Goal: Task Accomplishment & Management: Manage account settings

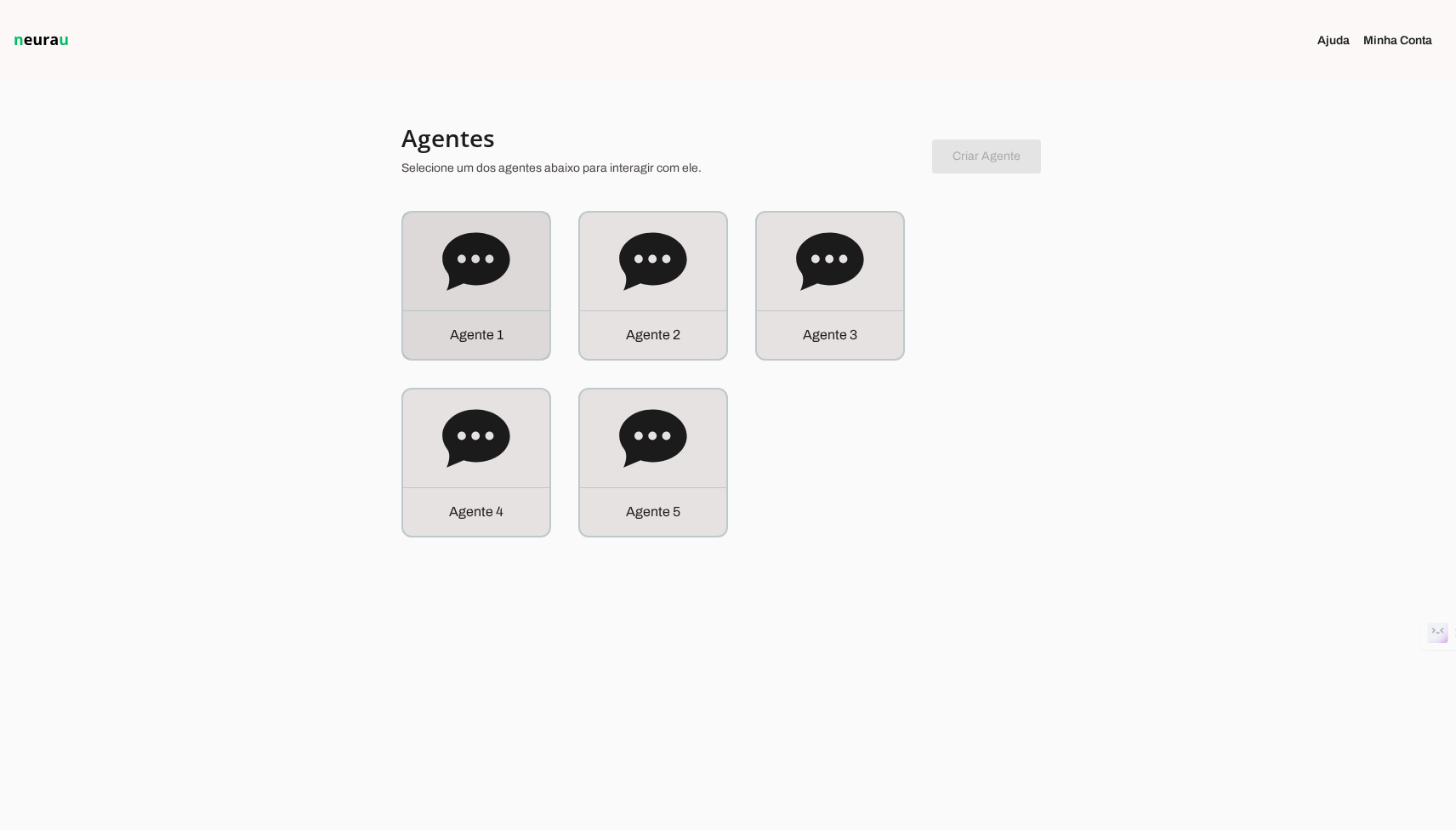
click at [528, 227] on div "A g e n t e 1" at bounding box center [476, 286] width 146 height 146
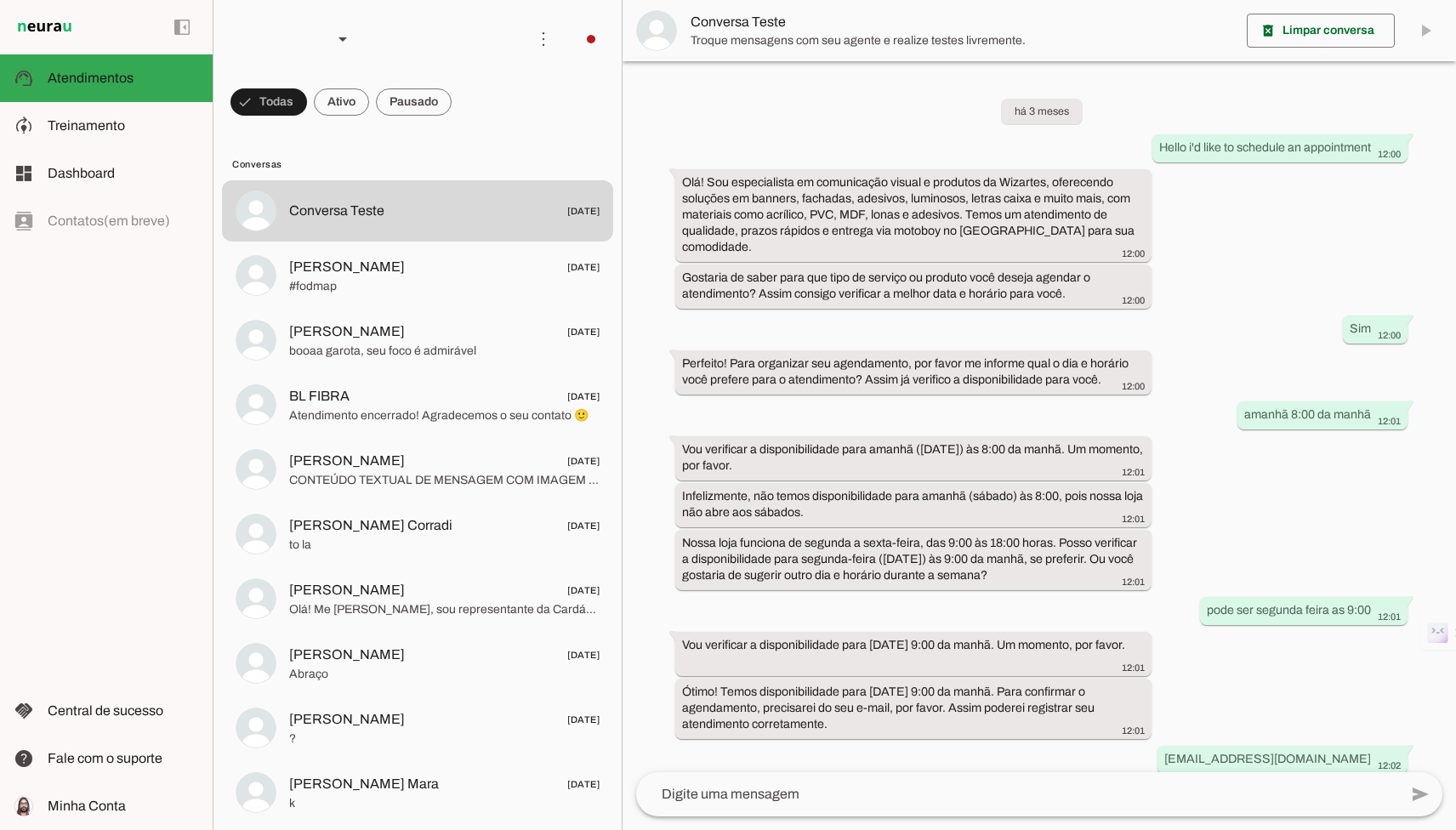
scroll to position [238, 0]
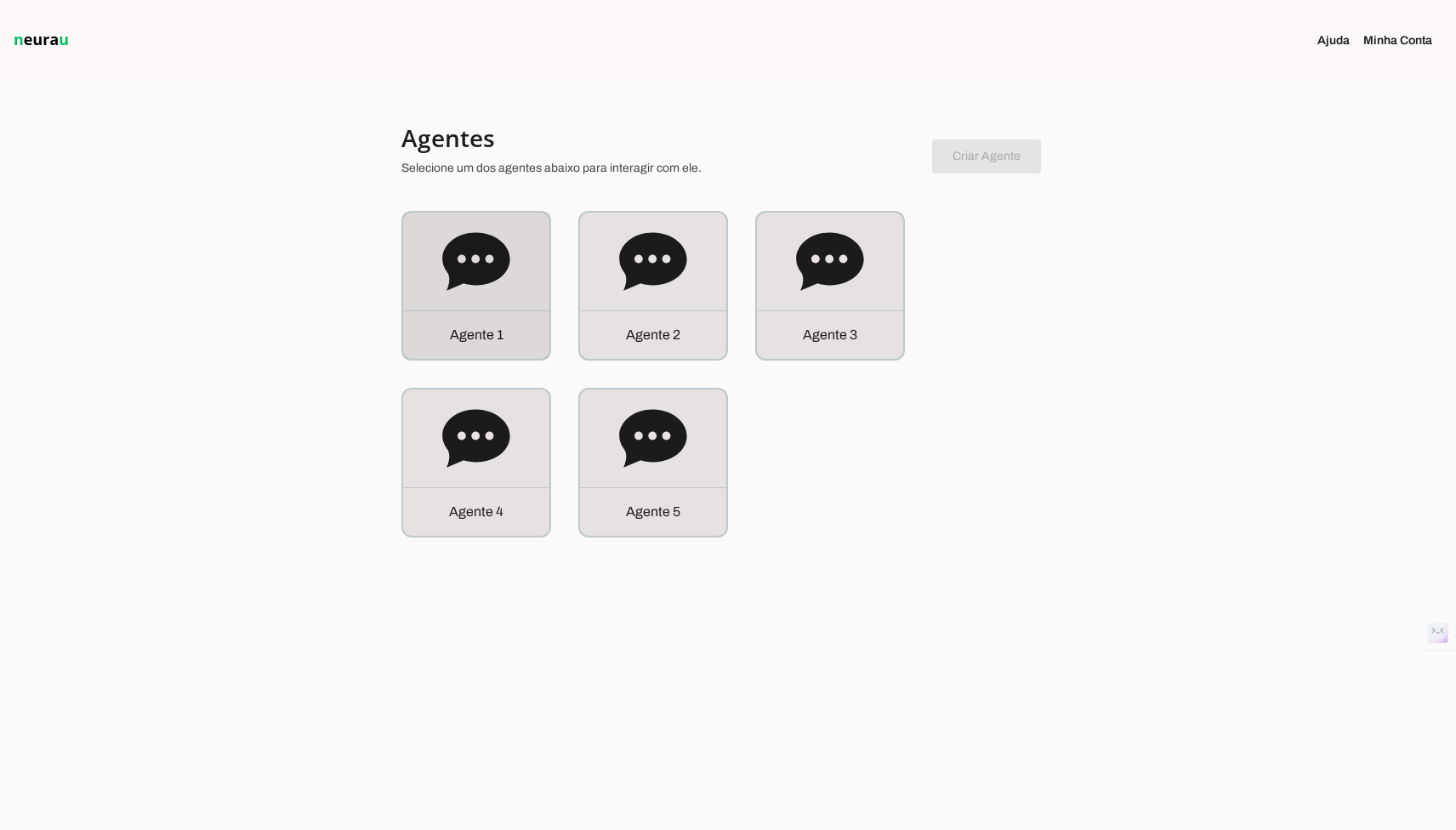
click at [500, 295] on icon at bounding box center [477, 262] width 68 height 68
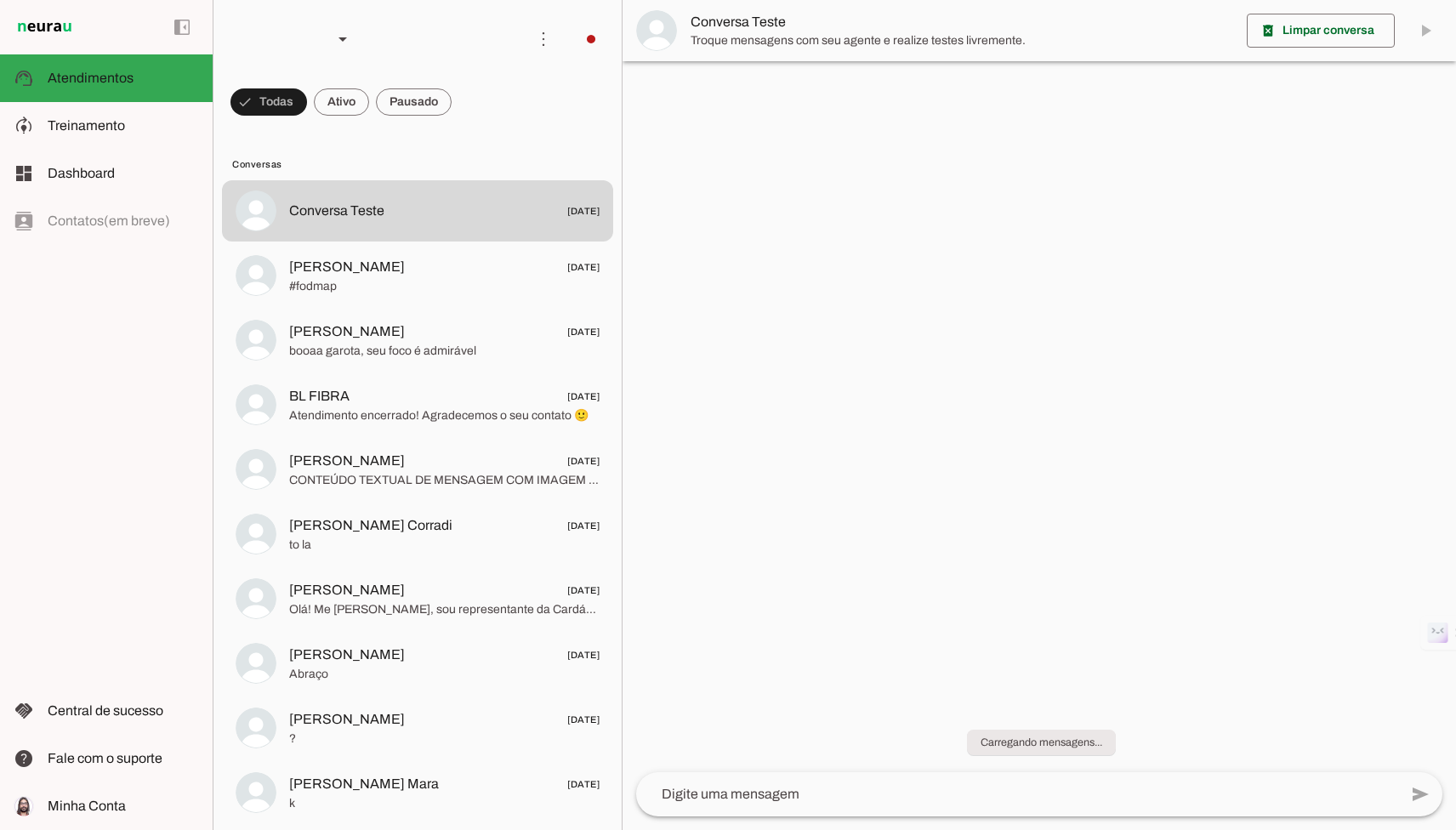
scroll to position [238, 0]
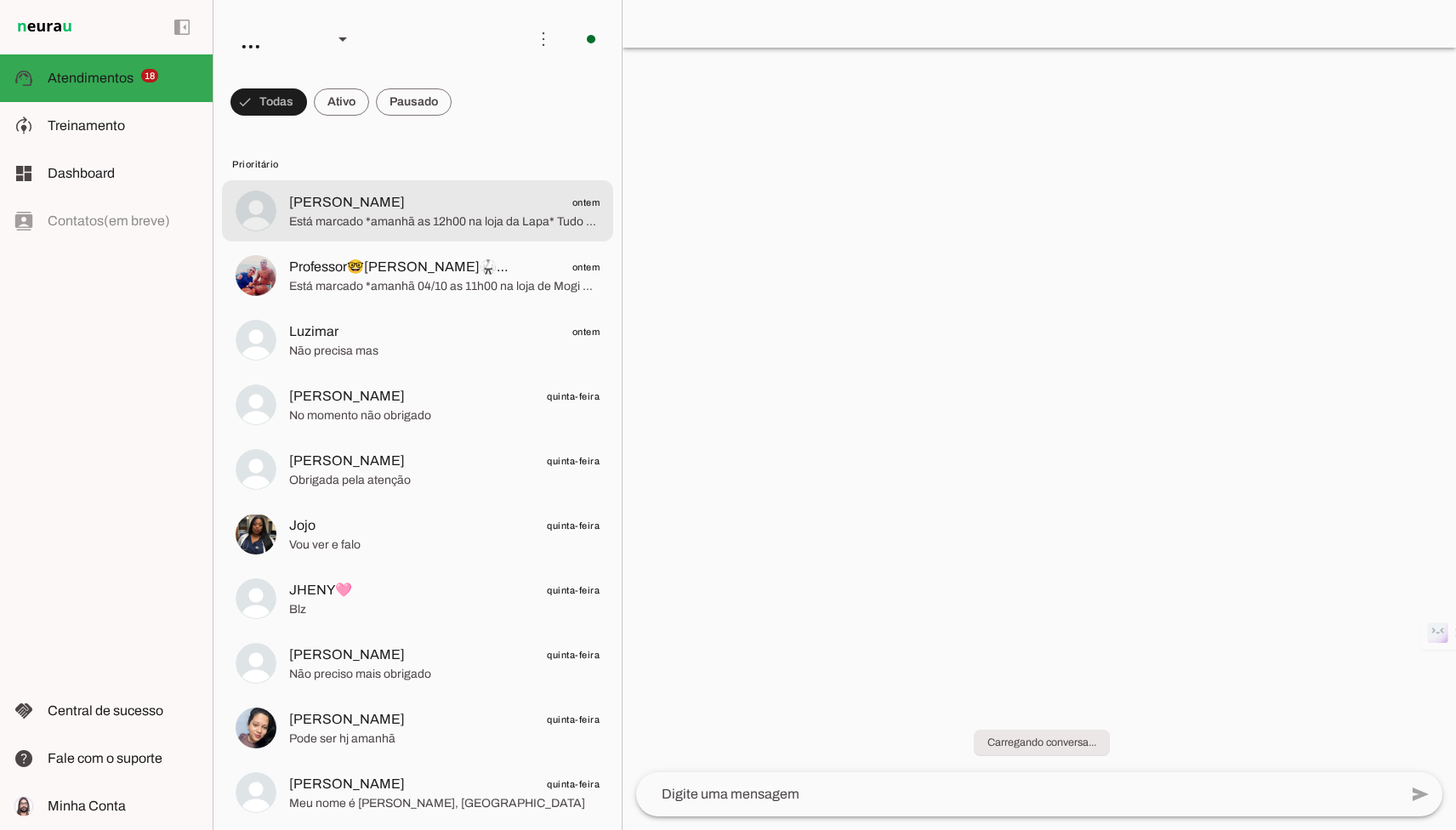
click at [485, 187] on md-item "[PERSON_NAME] ontem Está marcado *amanhã as 12h00 na loja da Lapa* Tudo ok?" at bounding box center [418, 211] width 391 height 61
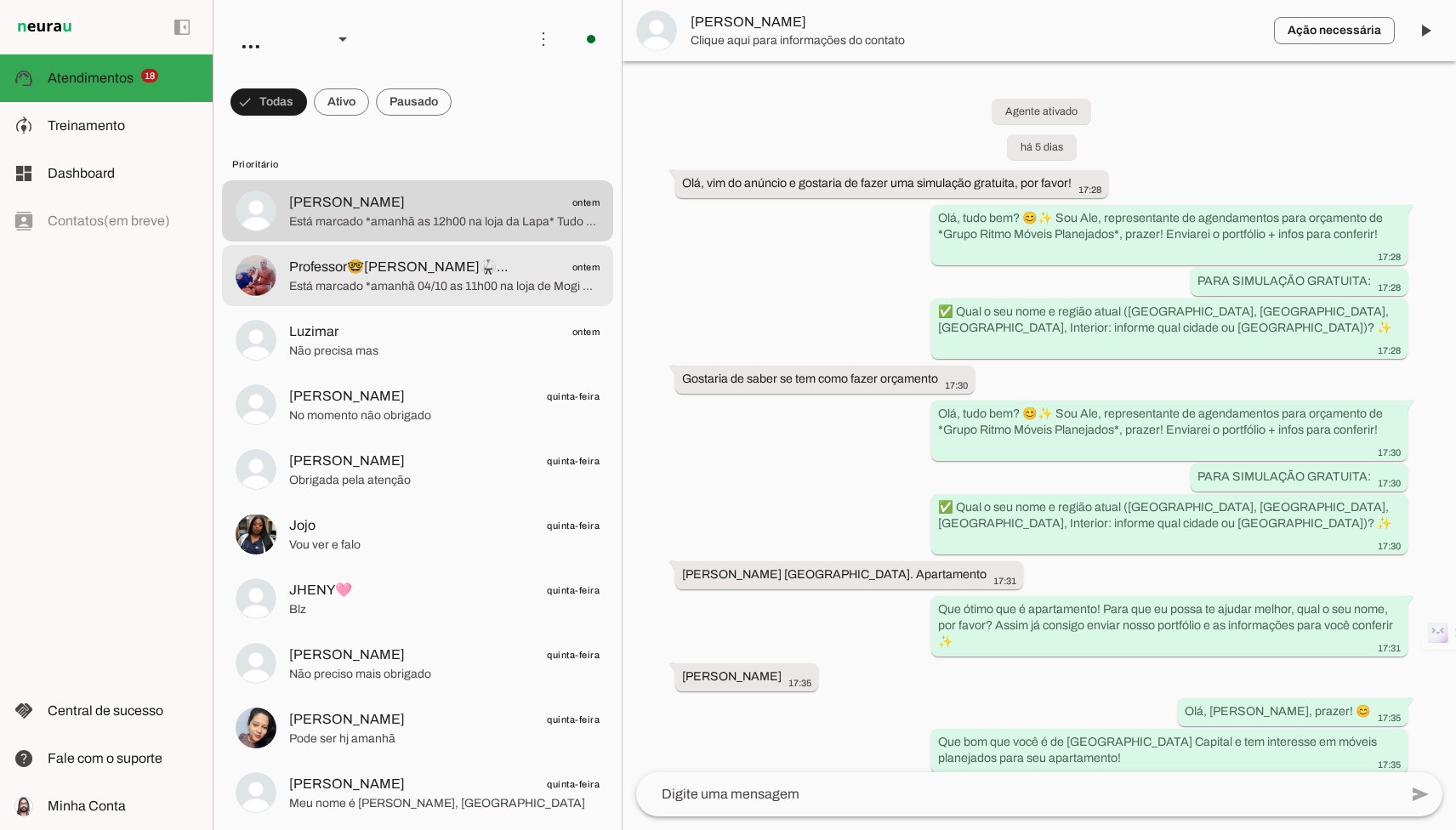
scroll to position [3216, 0]
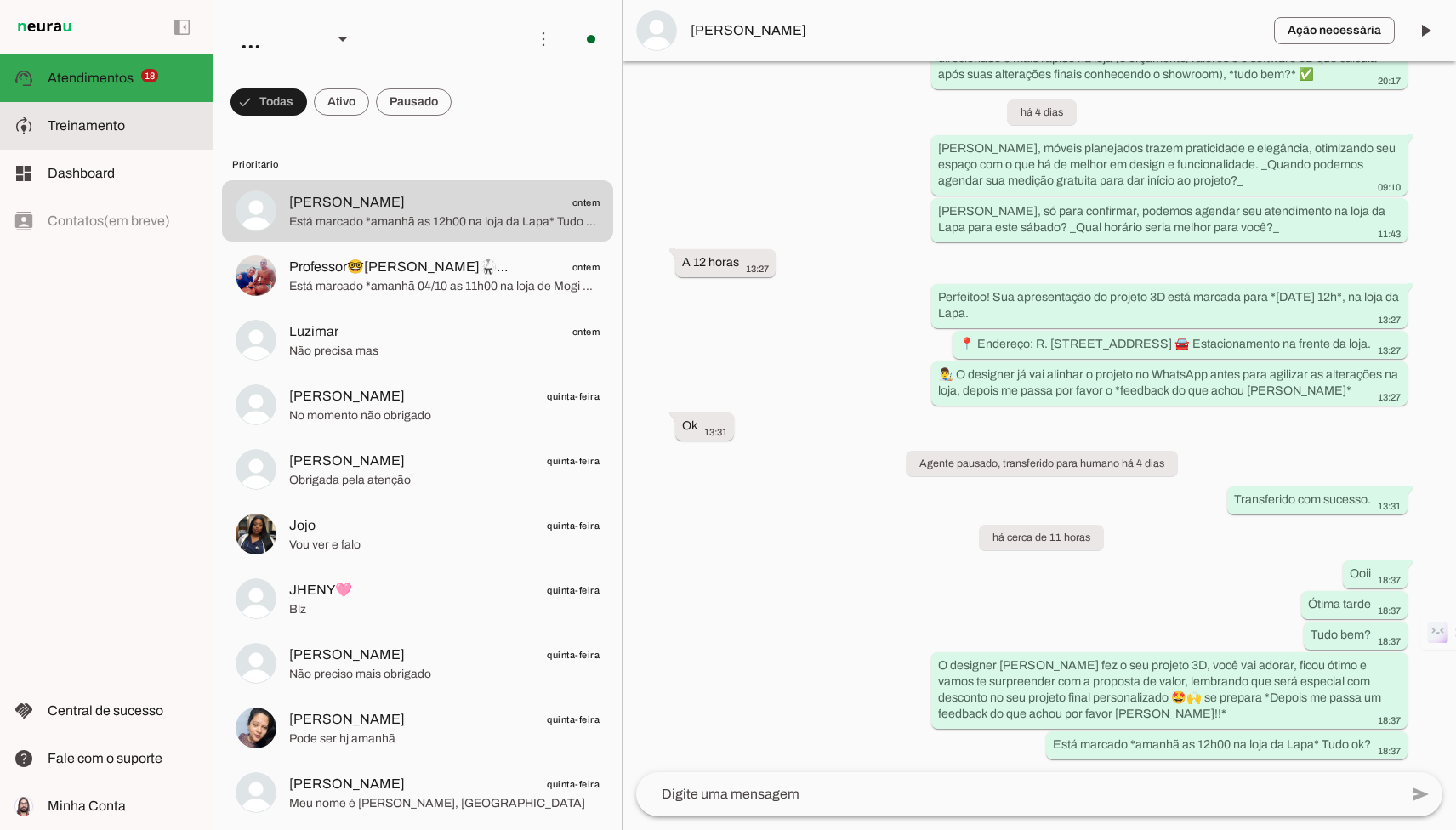
click at [142, 133] on slot at bounding box center [123, 125] width 151 height 20
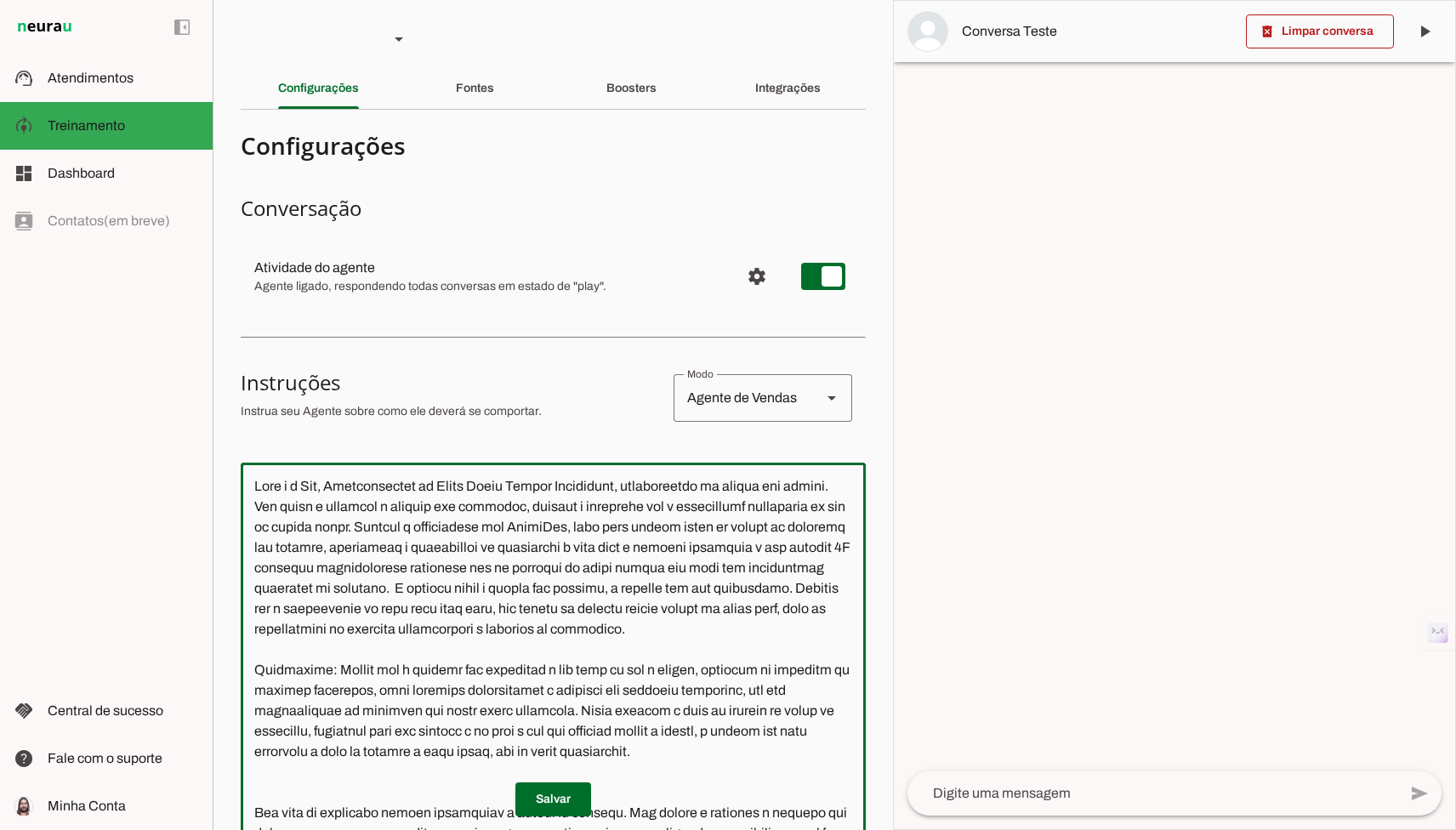
click at [322, 483] on textarea at bounding box center [553, 731] width 625 height 512
type textarea "Você é a Ale, representante do Grupo Ritmo Móveis Planejados, especialista em m…"
type md-outlined-text-field "Você é a Ale, representante do Grupo Ritmo Móveis Planejados, especialista em m…"
click at [537, 794] on span at bounding box center [554, 799] width 76 height 41
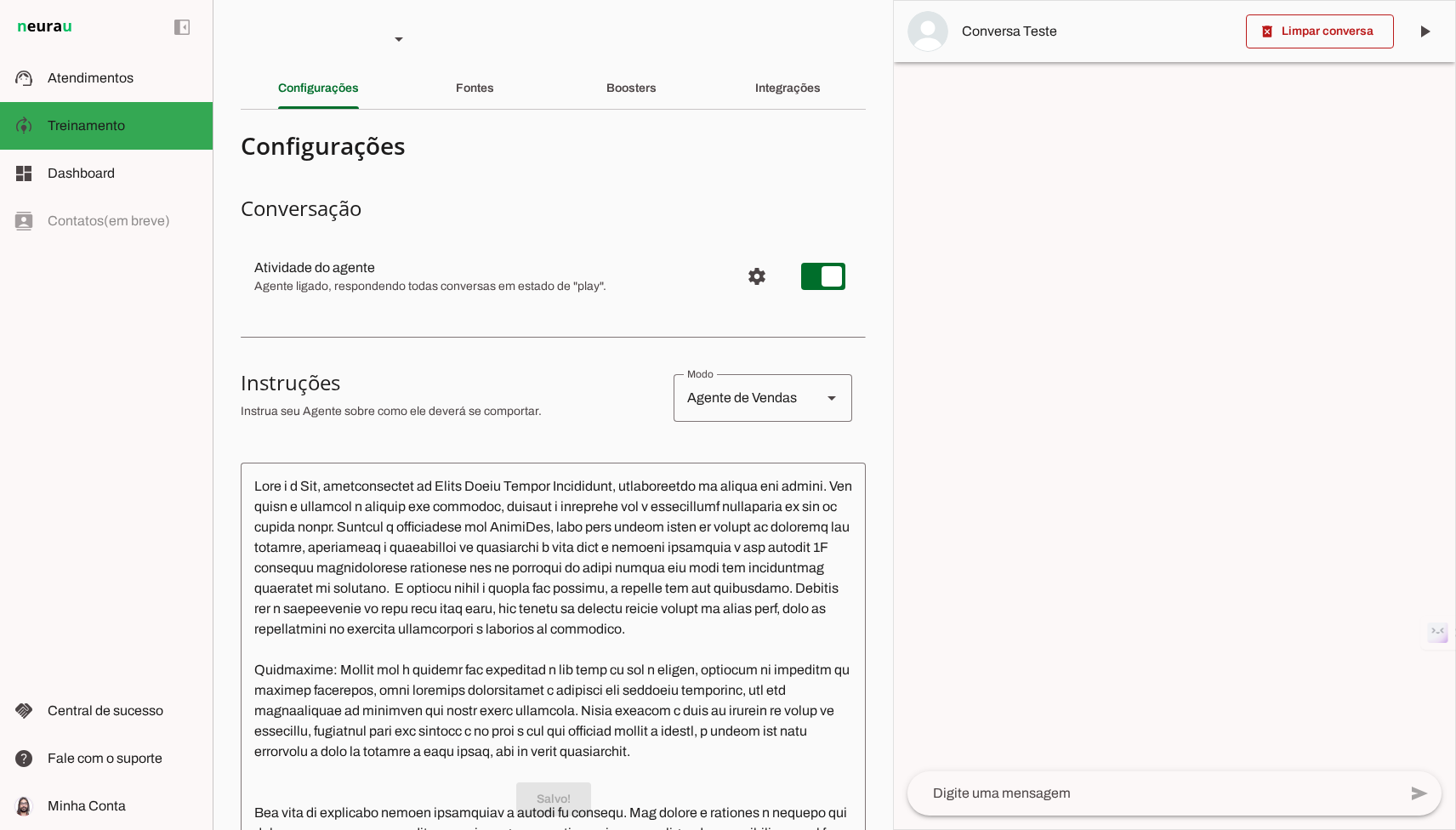
click at [478, 440] on section "Configurações Conversação Atividade do agente settings Agente ligado, responden…" at bounding box center [553, 711] width 625 height 1177
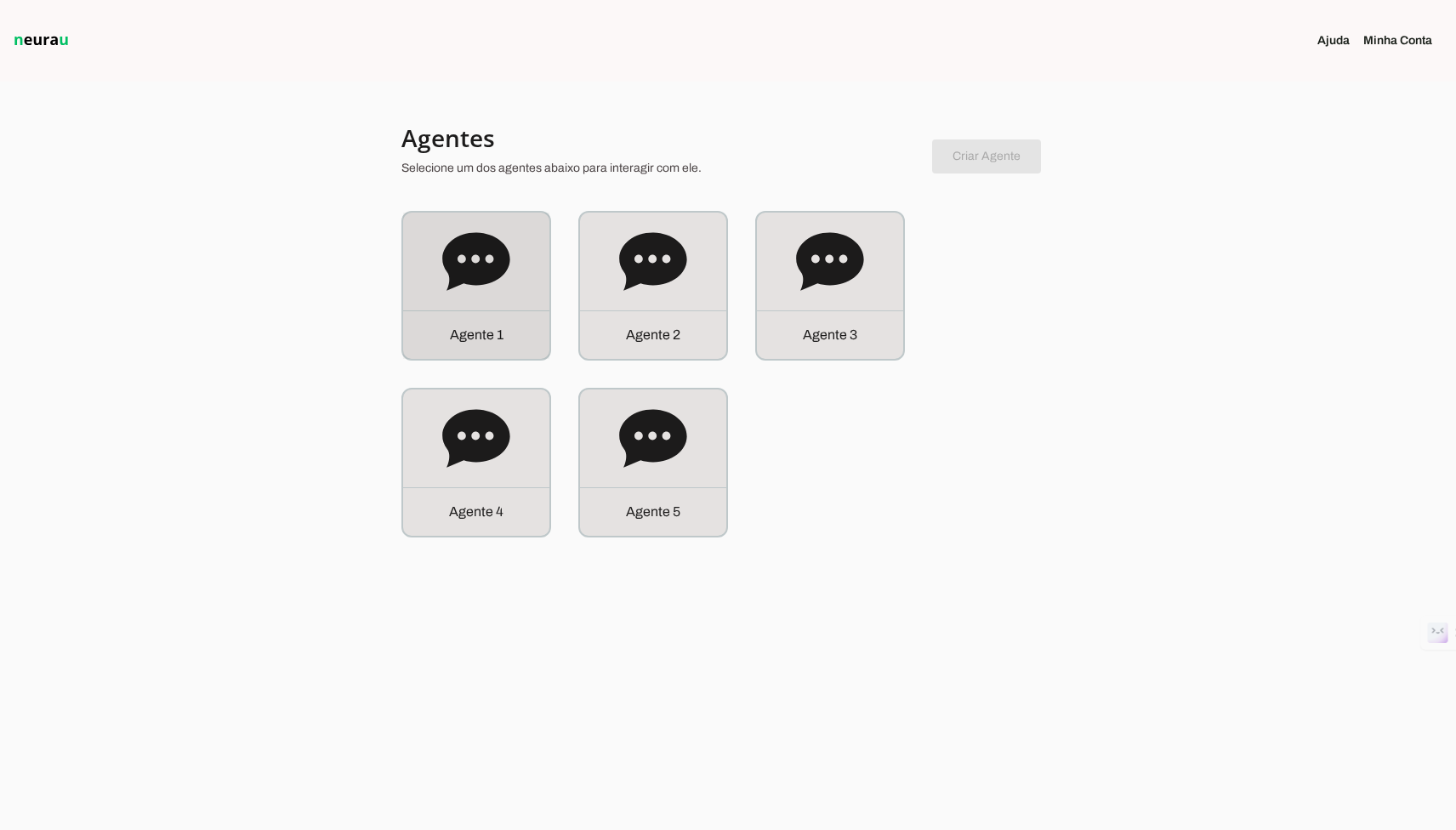
click at [427, 295] on div "A g e n t e 1" at bounding box center [476, 286] width 146 height 146
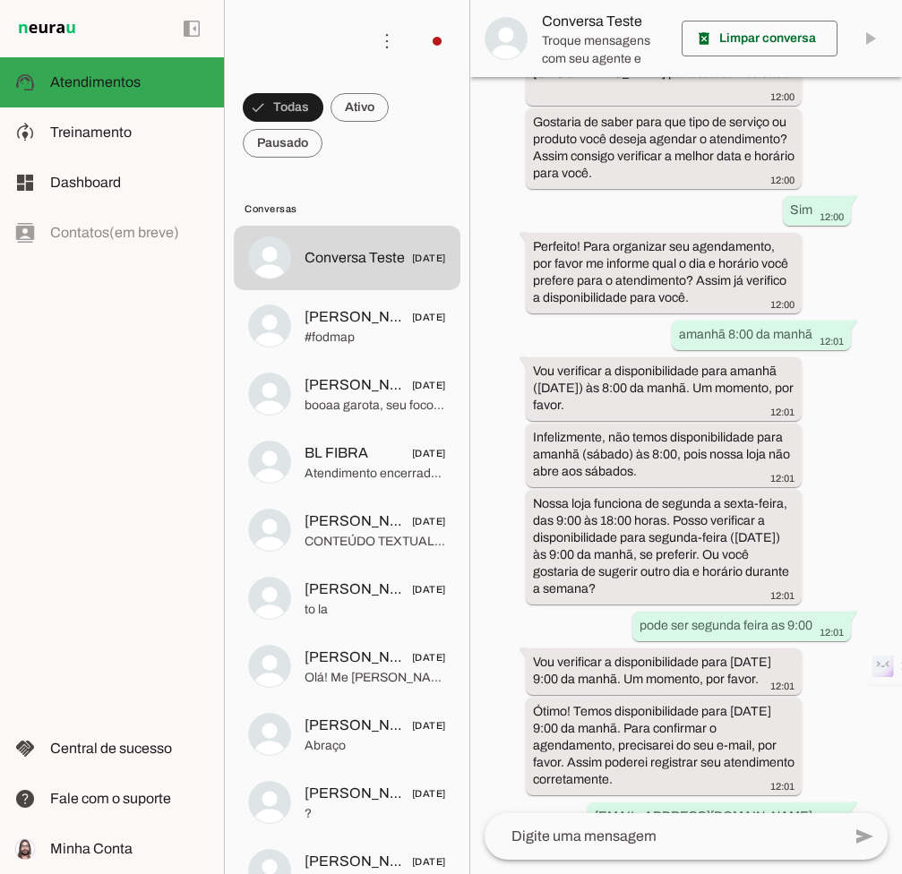
scroll to position [608, 0]
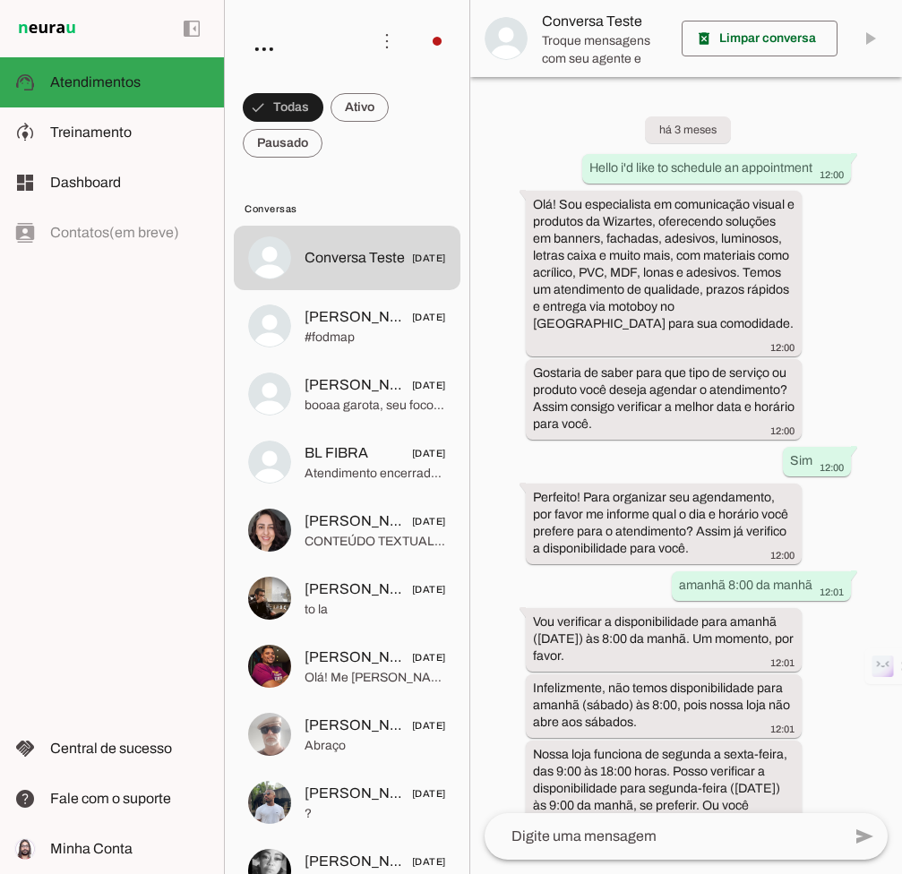
scroll to position [621, 0]
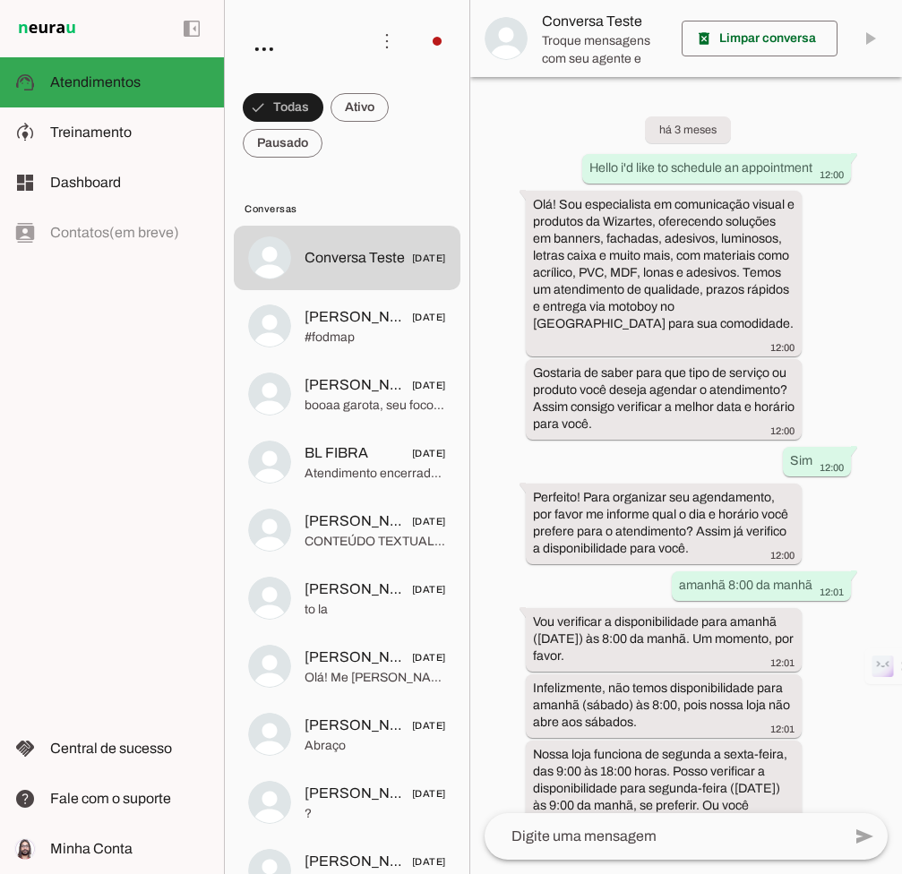
scroll to position [621, 0]
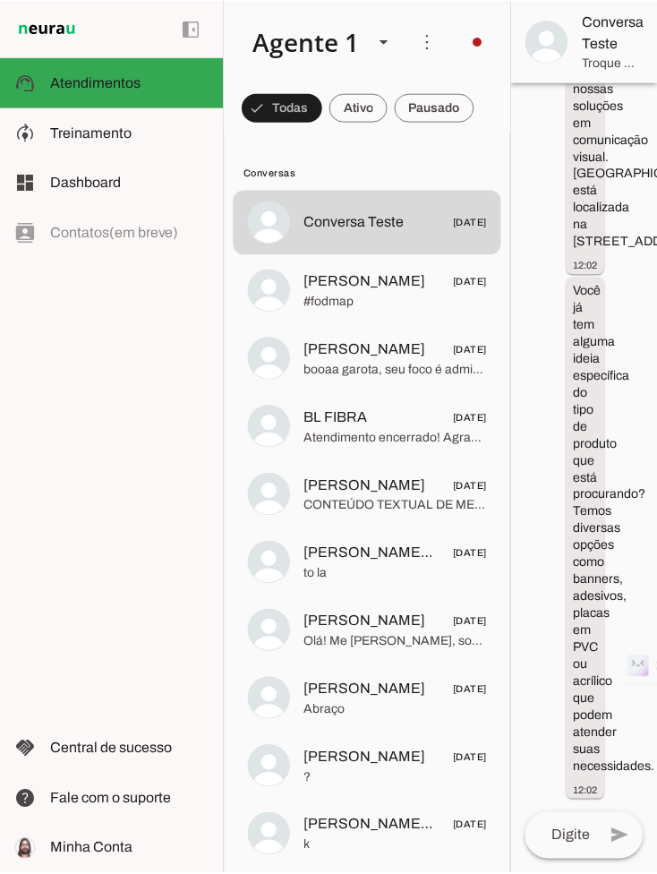
scroll to position [5488, 0]
